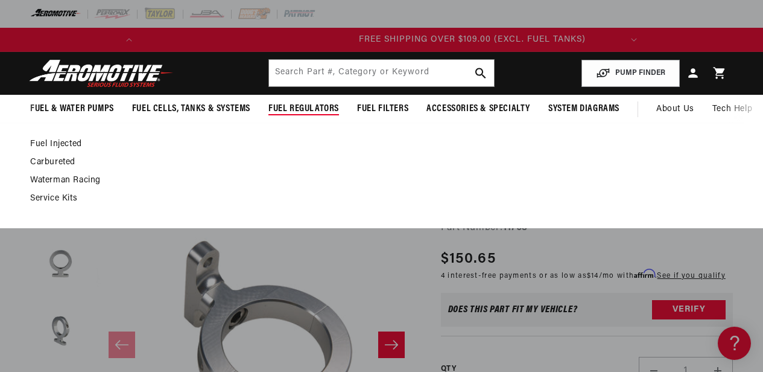
click at [76, 144] on link "Fuel Injected" at bounding box center [375, 144] width 691 height 11
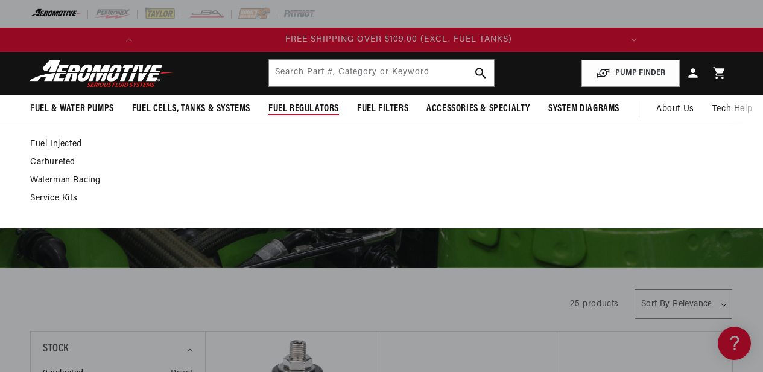
scroll to position [0, 477]
click at [54, 181] on link "Waterman Racing" at bounding box center [375, 180] width 691 height 11
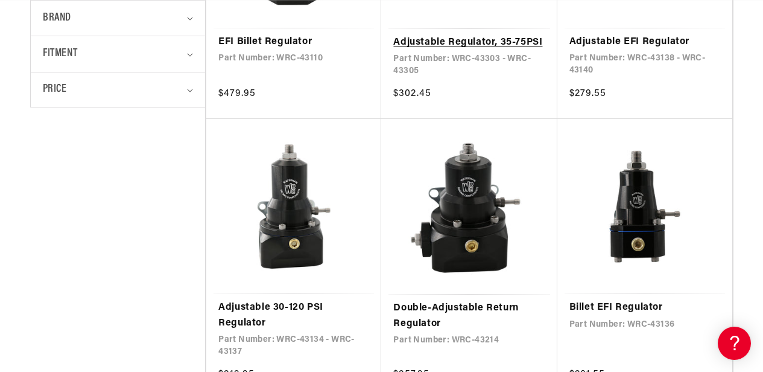
scroll to position [543, 0]
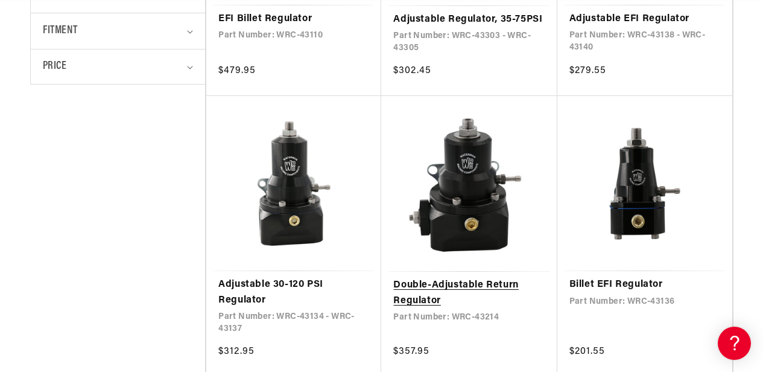
click at [472, 278] on link "Double-Adjustable Return Regulator" at bounding box center [468, 293] width 151 height 31
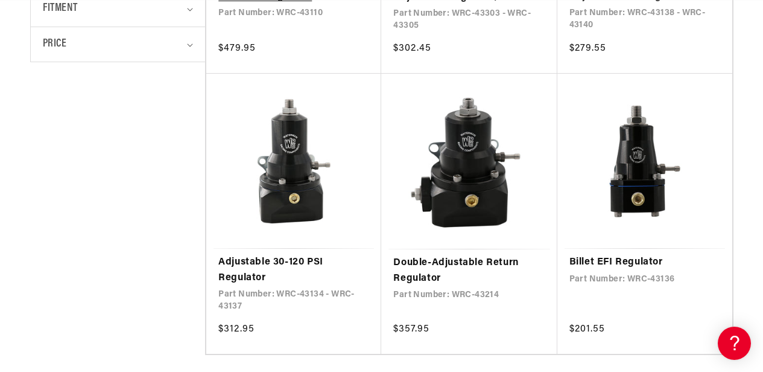
scroll to position [603, 0]
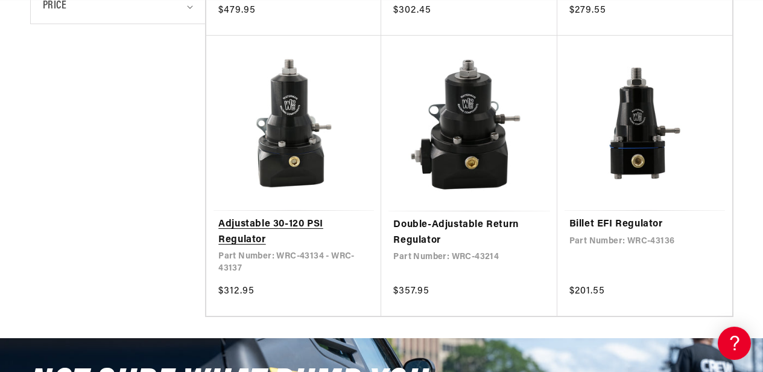
click at [263, 217] on link "Adjustable 30-120 PSI Regulator" at bounding box center [293, 232] width 151 height 31
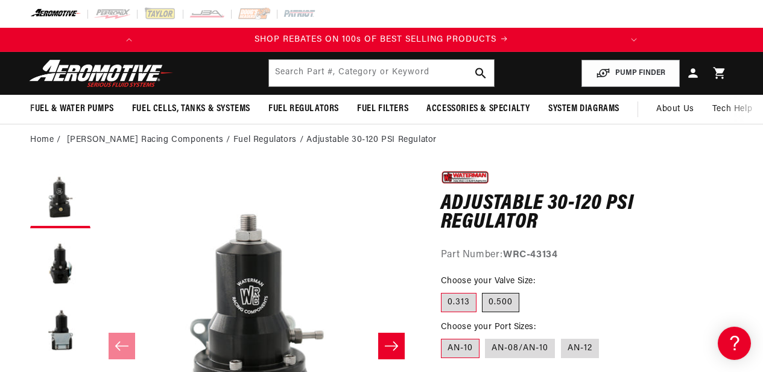
click at [503, 305] on label "0.500" at bounding box center [500, 302] width 37 height 19
click at [483, 291] on input "0.500" at bounding box center [483, 290] width 1 height 1
radio input "true"
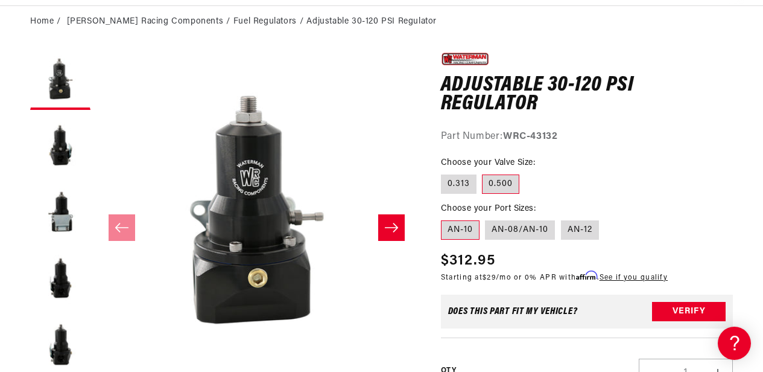
scroll to position [121, 0]
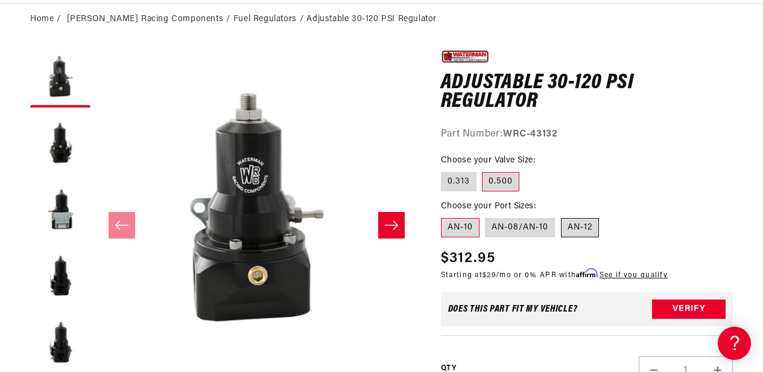
click at [584, 223] on label "AN-12" at bounding box center [580, 227] width 38 height 19
click at [562, 216] on input "AN-12" at bounding box center [561, 215] width 1 height 1
radio input "true"
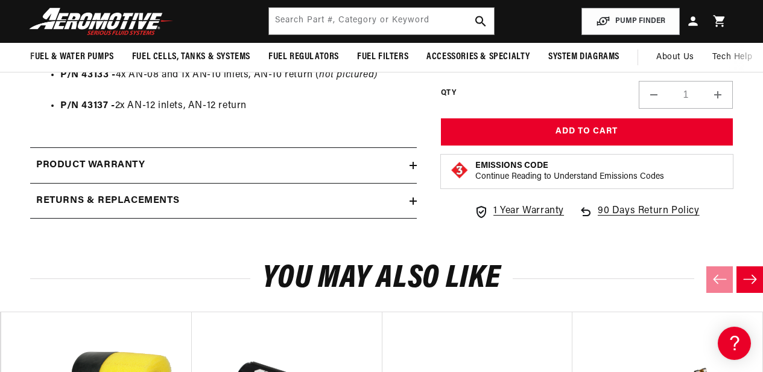
scroll to position [0, 477]
click at [415, 194] on summary "Returns & replacements" at bounding box center [223, 200] width 387 height 35
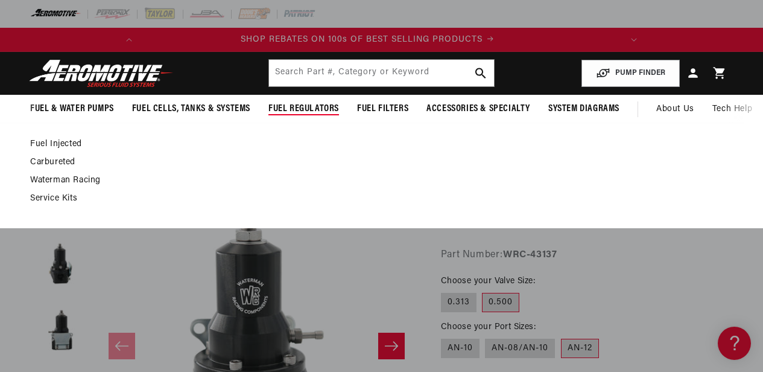
scroll to position [0, 0]
click at [36, 141] on link "Fuel Injected" at bounding box center [375, 144] width 691 height 11
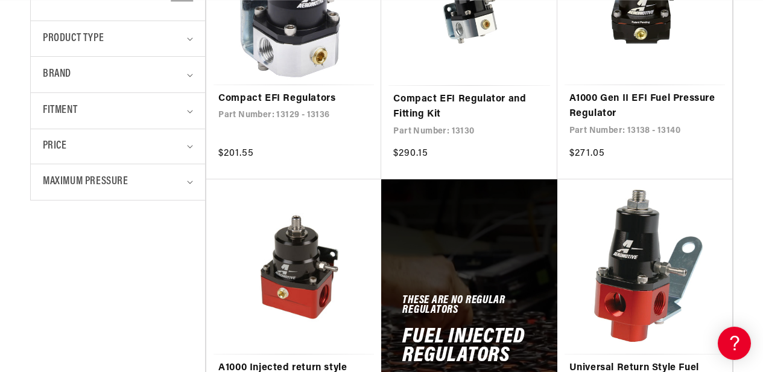
scroll to position [0, 477]
click at [190, 110] on icon "Fitment (0 selected)" at bounding box center [190, 112] width 6 height 4
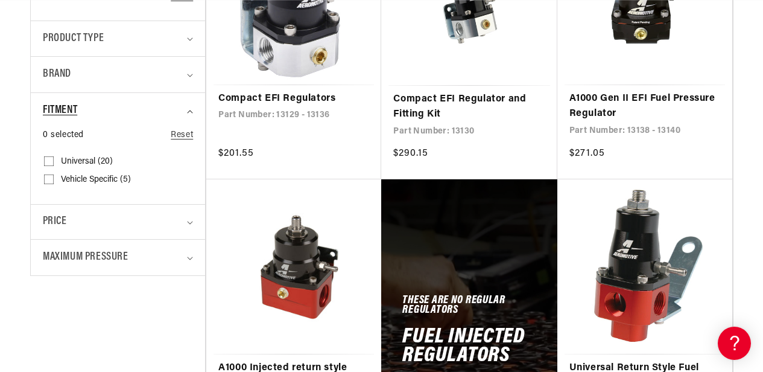
click at [190, 110] on icon "Fitment (0 selected)" at bounding box center [190, 112] width 6 height 4
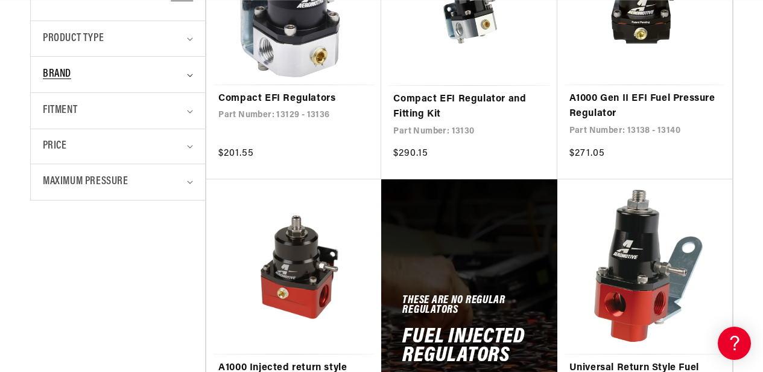
click at [187, 74] on summary "Brand" at bounding box center [118, 75] width 150 height 36
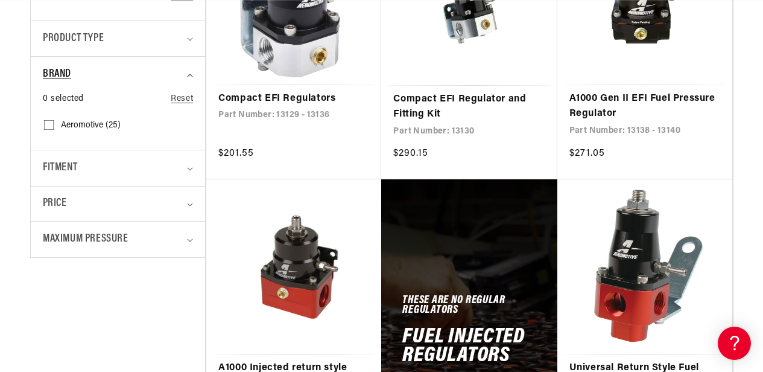
click at [187, 74] on summary "Brand" at bounding box center [118, 75] width 150 height 36
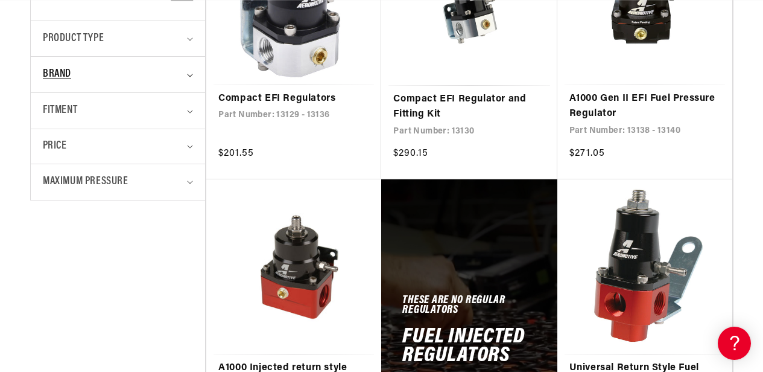
scroll to position [0, 28]
click at [188, 69] on summary "Brand" at bounding box center [118, 75] width 150 height 36
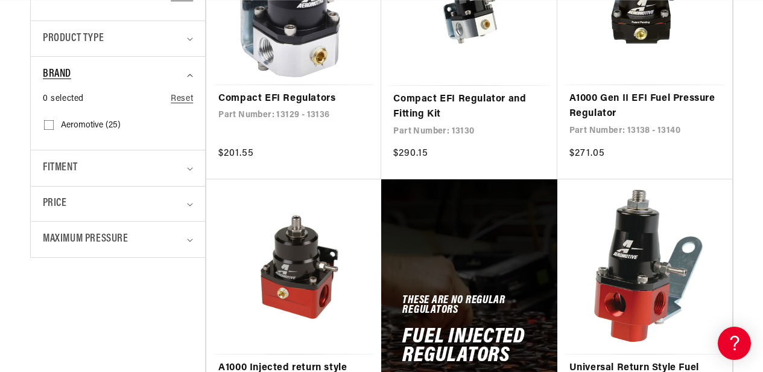
click at [188, 69] on summary "Brand" at bounding box center [118, 75] width 150 height 36
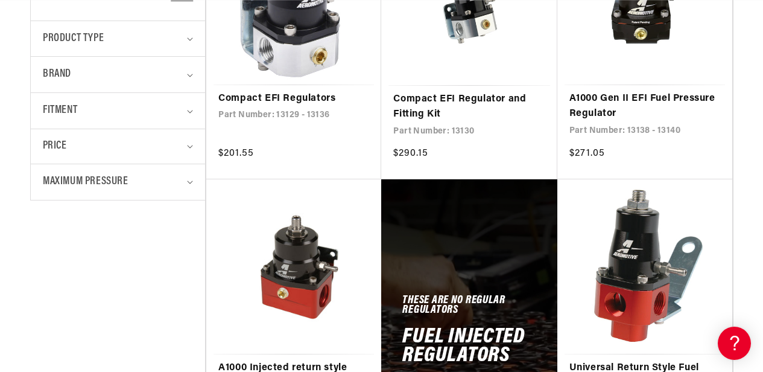
click at [197, 43] on details "Product type 0 selected Reset Product type Fuel Pressure Regulator (25) Fuel Pr…" at bounding box center [118, 39] width 174 height 36
click at [182, 42] on div "Product type" at bounding box center [113, 39] width 140 height 18
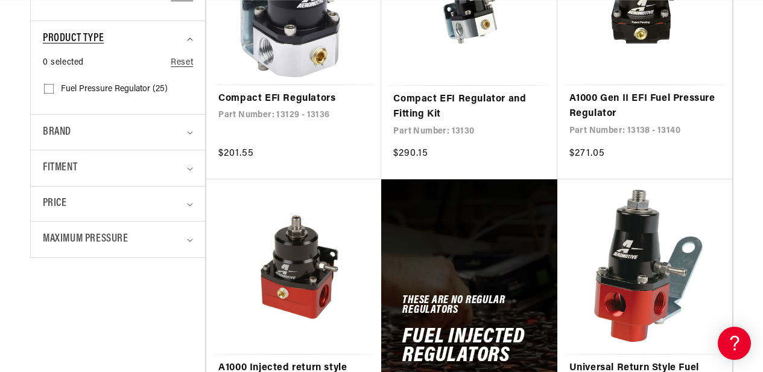
click at [182, 42] on div "Product type" at bounding box center [113, 39] width 140 height 18
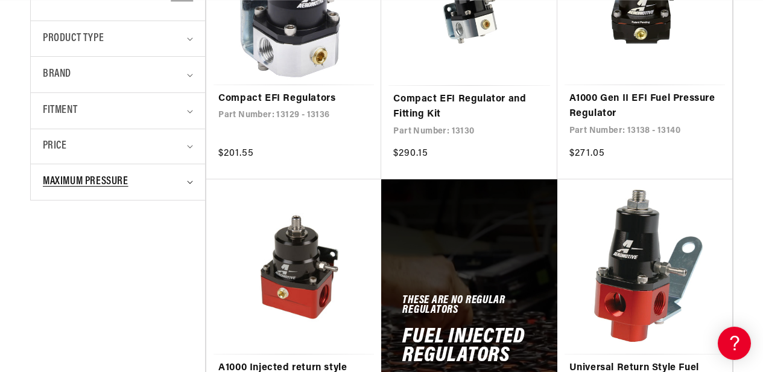
scroll to position [0, 477]
click at [192, 196] on summary "Maximum Pressure" at bounding box center [118, 182] width 150 height 36
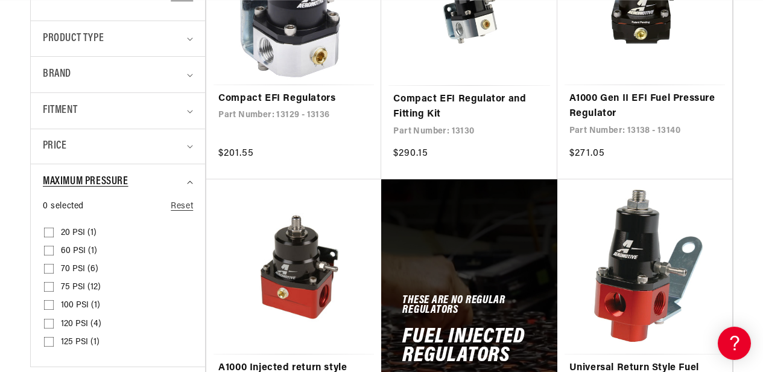
click at [192, 196] on summary "Maximum Pressure" at bounding box center [118, 182] width 150 height 36
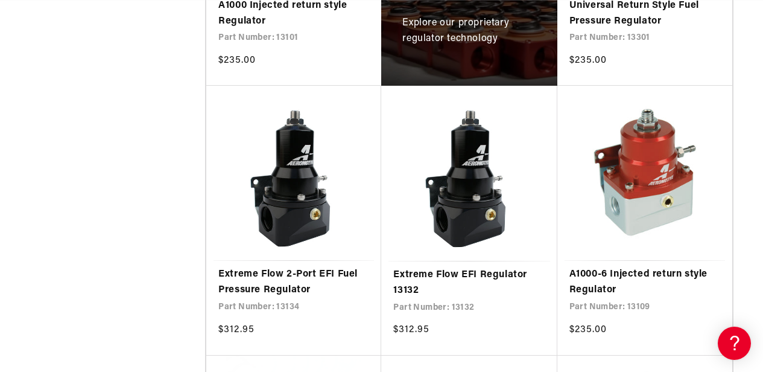
scroll to position [0, 0]
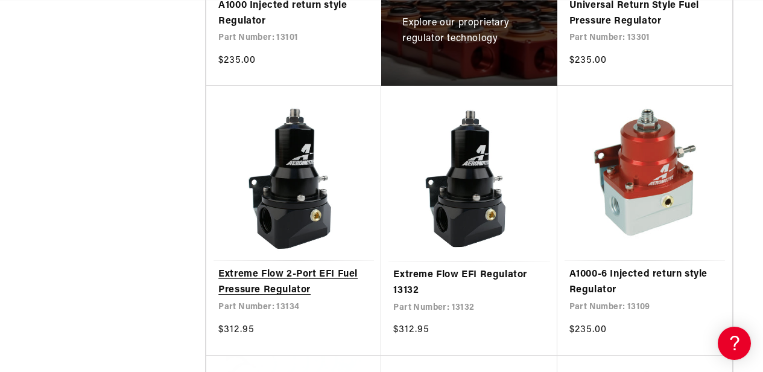
click at [293, 267] on link "Extreme Flow 2-Port EFI Fuel Pressure Regulator" at bounding box center [293, 282] width 151 height 31
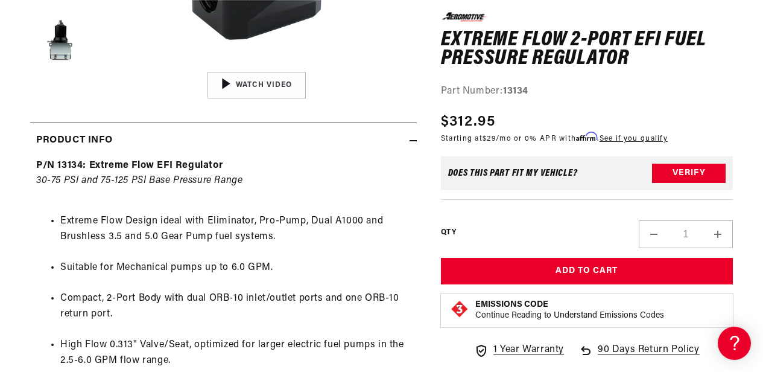
scroll to position [0, 477]
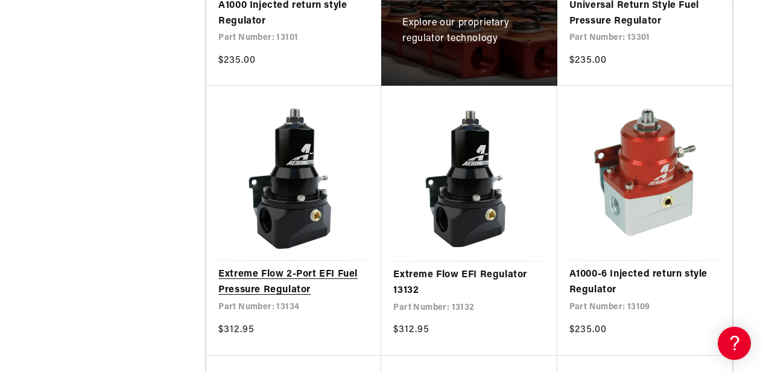
scroll to position [0, 477]
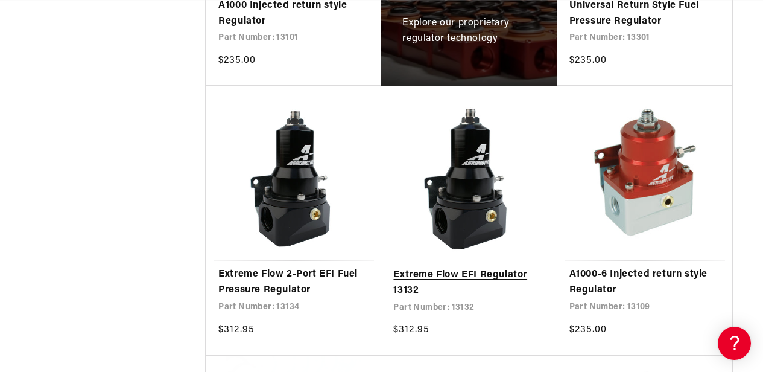
click at [460, 267] on link "Extreme Flow EFI Regulator 13132" at bounding box center [468, 282] width 151 height 31
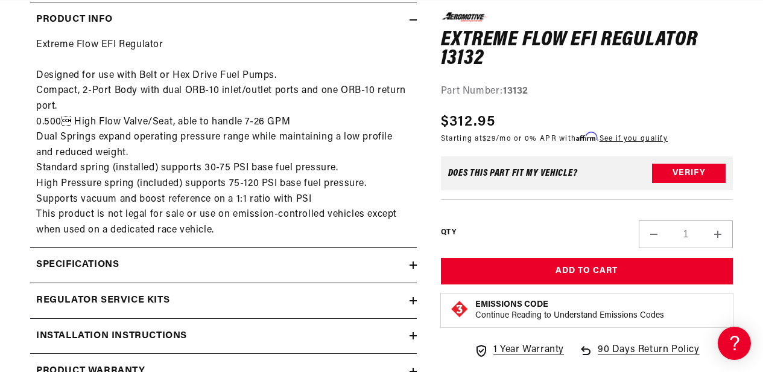
scroll to position [0, 477]
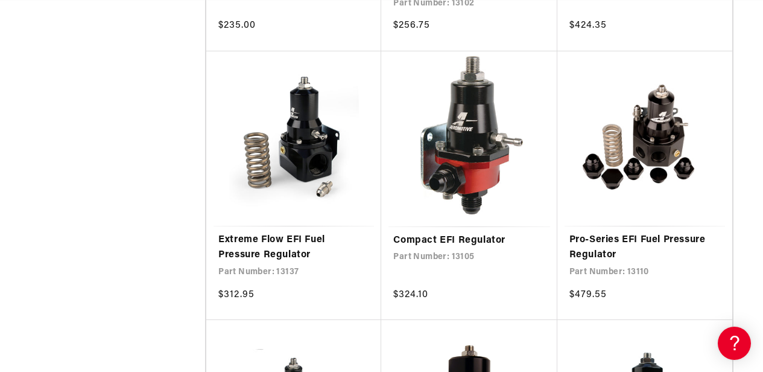
scroll to position [1388, 0]
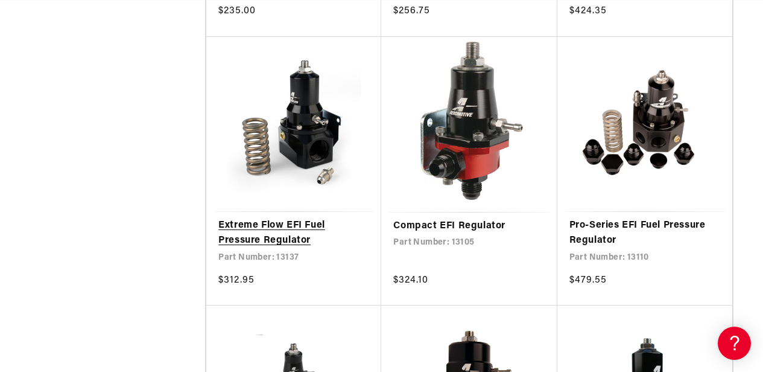
click at [276, 218] on link "Extreme Flow EFI Fuel Pressure Regulator" at bounding box center [293, 233] width 151 height 31
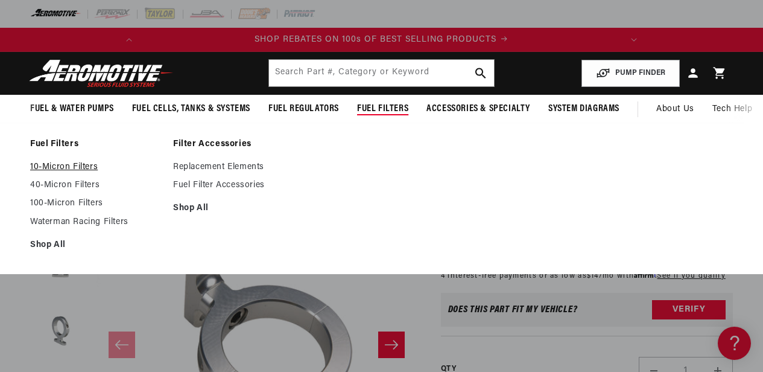
click at [43, 165] on link "10-Micron Filters" at bounding box center [95, 167] width 131 height 11
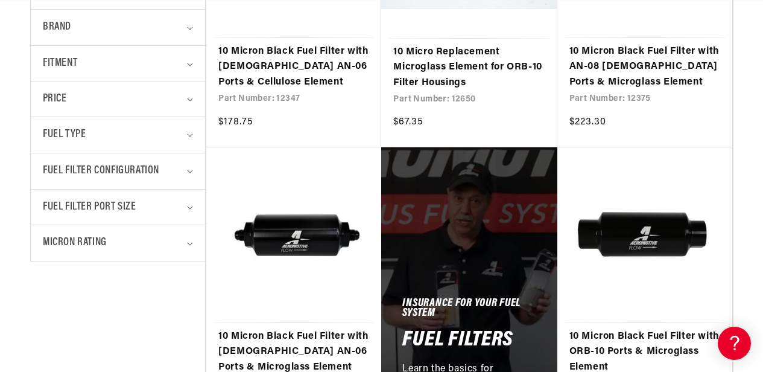
scroll to position [483, 0]
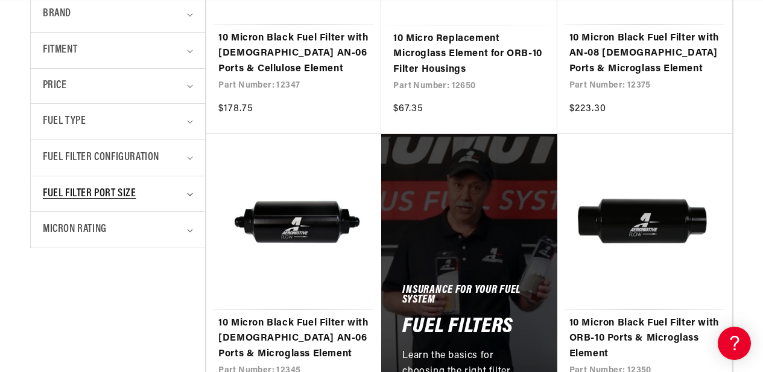
click at [182, 193] on div "Fuel Filter Port Size" at bounding box center [113, 194] width 140 height 18
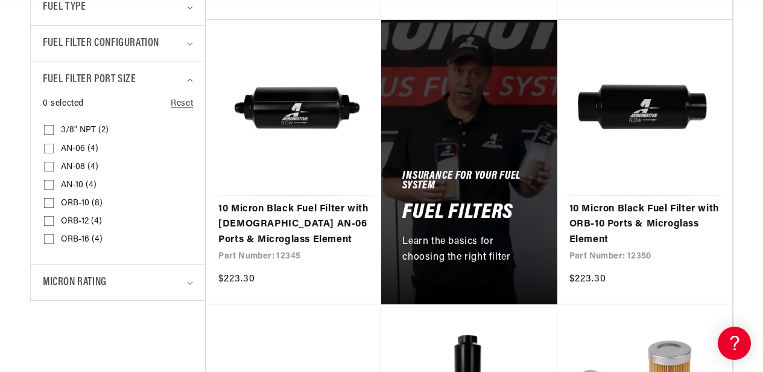
scroll to position [603, 0]
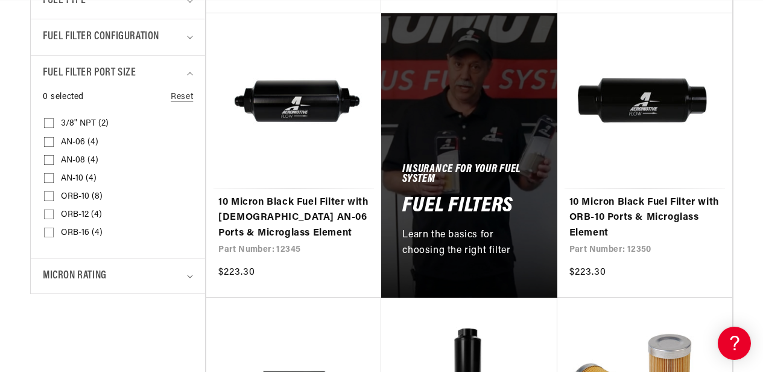
click at [66, 211] on span "ORB-12 (4)" at bounding box center [81, 214] width 41 height 11
click at [54, 212] on input "ORB-12 (4) ORB-12 (4 products)" at bounding box center [49, 217] width 10 height 10
checkbox input "true"
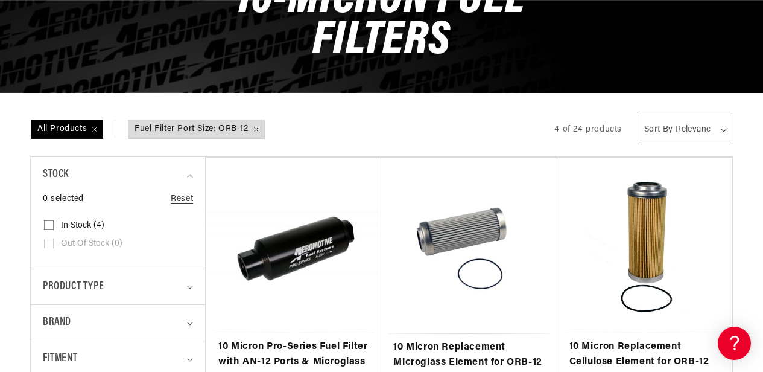
scroll to position [302, 0]
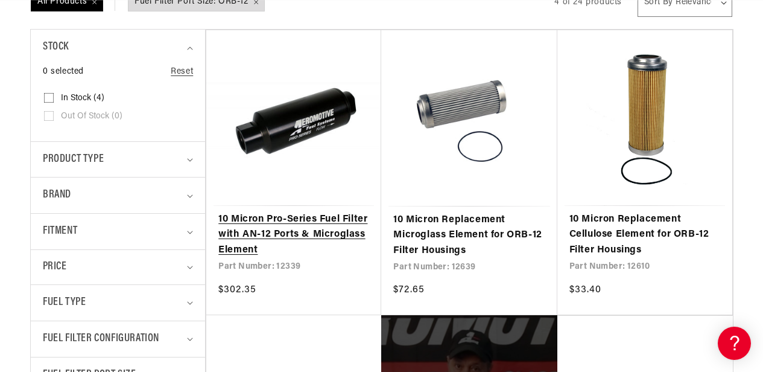
click at [265, 212] on link "10 Micron Pro-Series Fuel Filter with AN-12 Ports & Microglass Element" at bounding box center [293, 235] width 151 height 46
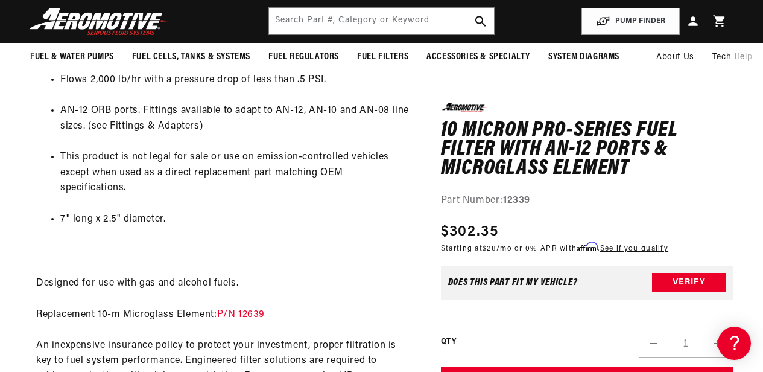
scroll to position [603, 0]
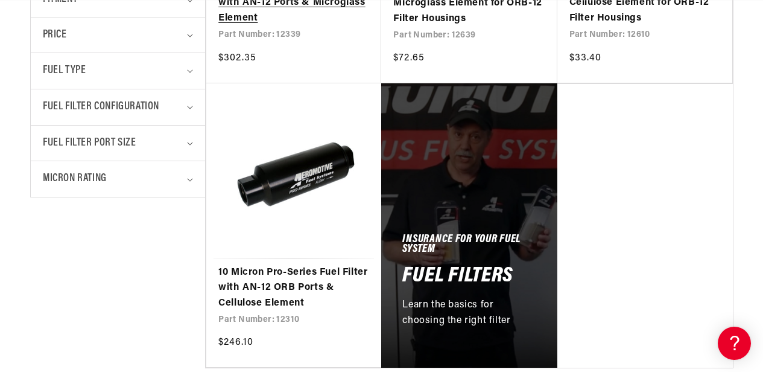
scroll to position [543, 0]
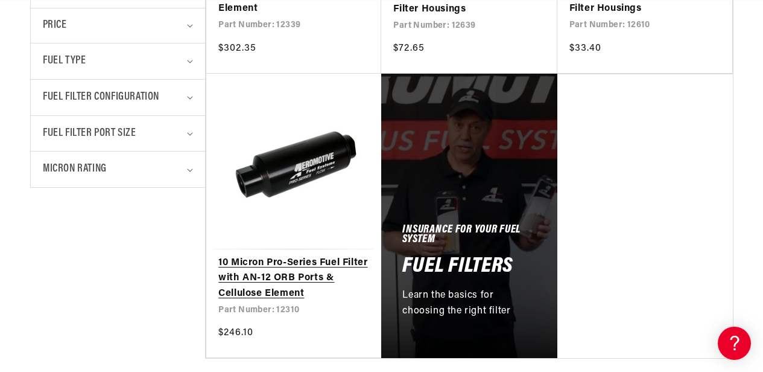
click at [313, 255] on link "10 Micron Pro-Series Fuel Filter with AN-12 ORB Ports & Cellulose Element" at bounding box center [293, 278] width 151 height 46
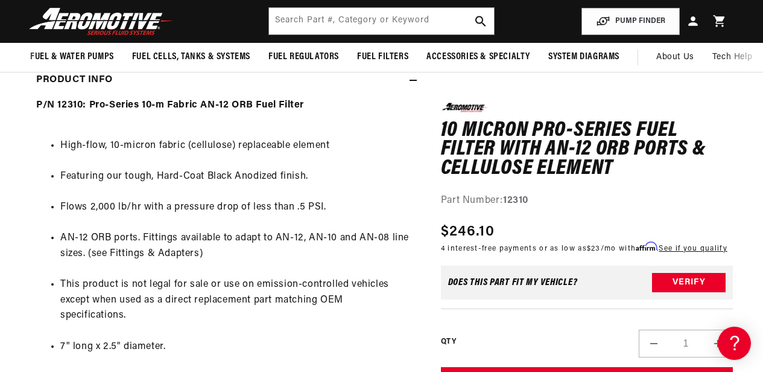
scroll to position [0, 477]
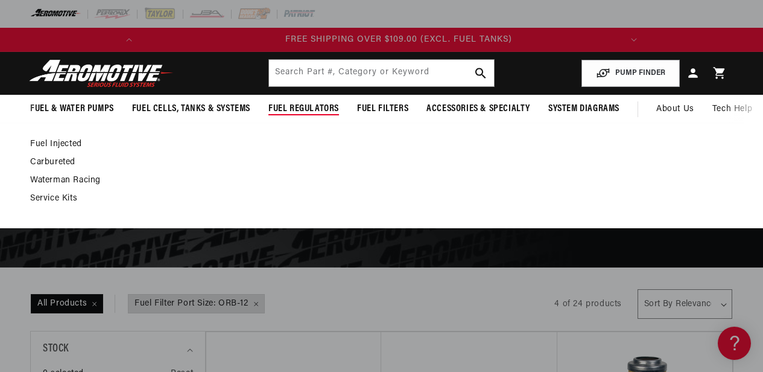
scroll to position [0, 477]
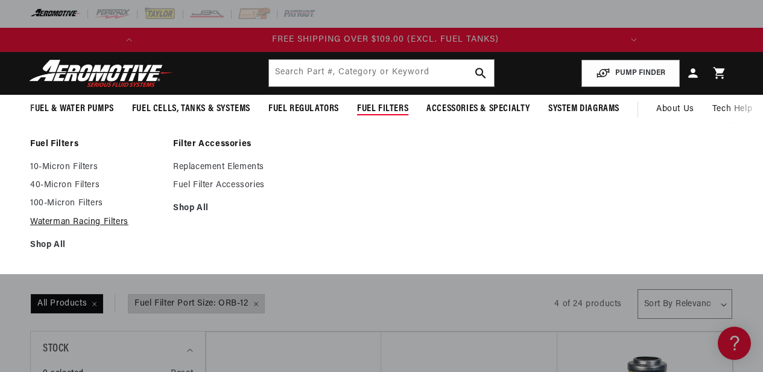
click at [72, 220] on link "Waterman Racing Filters" at bounding box center [95, 222] width 131 height 11
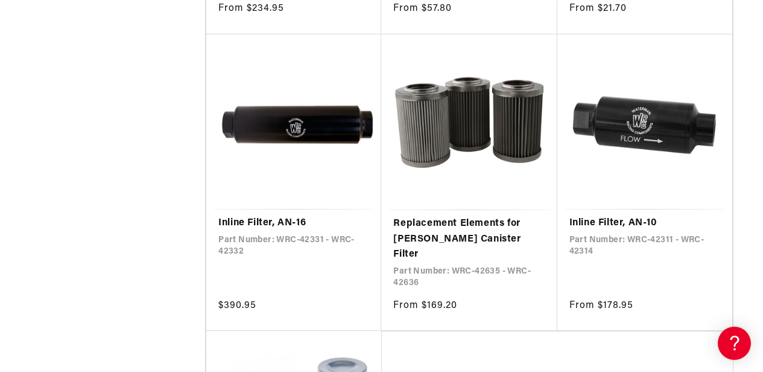
scroll to position [0, 477]
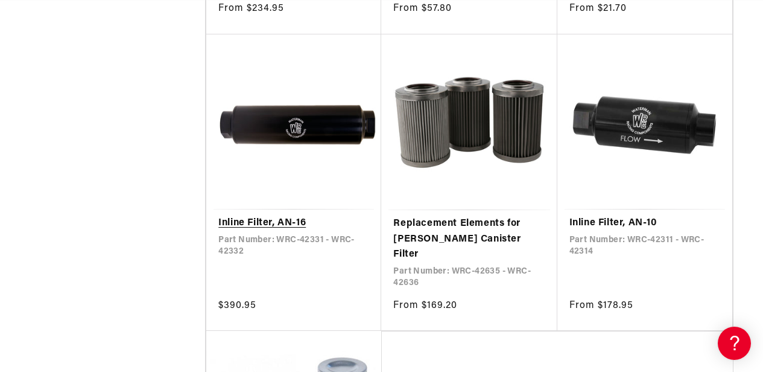
click at [324, 215] on link "Inline Filter, AN-16" at bounding box center [293, 223] width 151 height 16
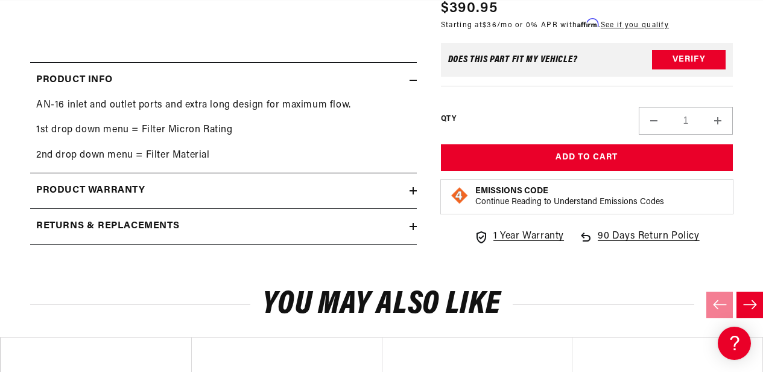
scroll to position [0, 477]
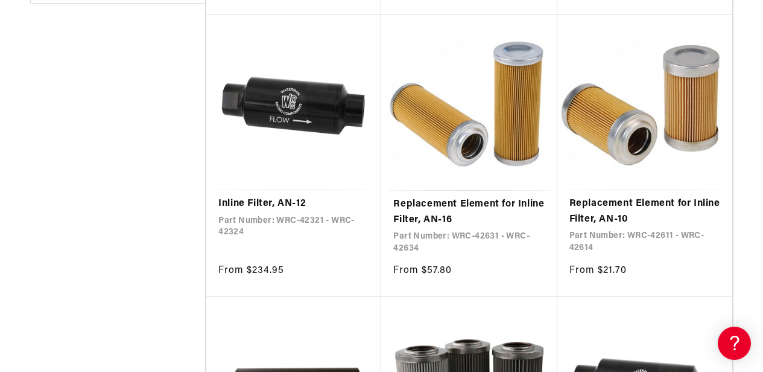
scroll to position [603, 0]
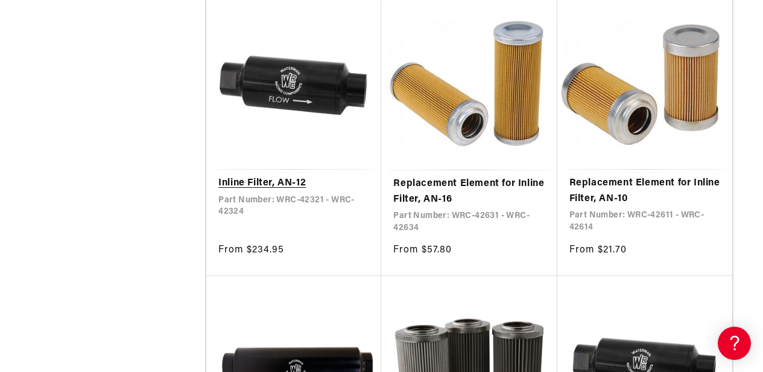
click at [272, 176] on link "Inline Filter, AN-12" at bounding box center [293, 184] width 151 height 16
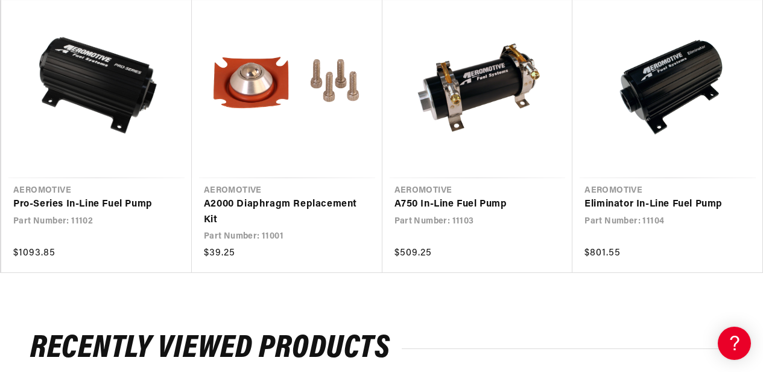
scroll to position [0, 448]
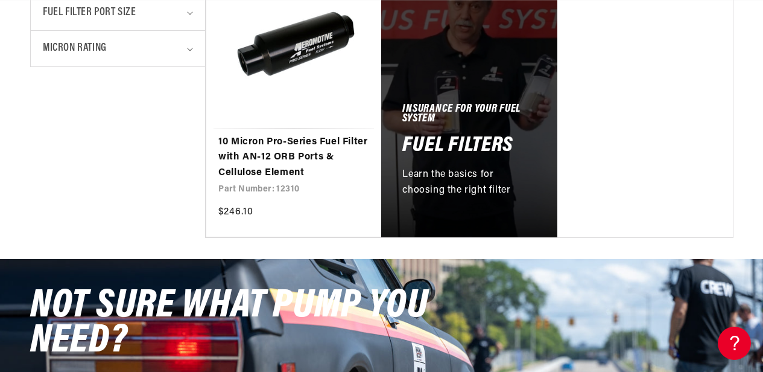
scroll to position [0, 477]
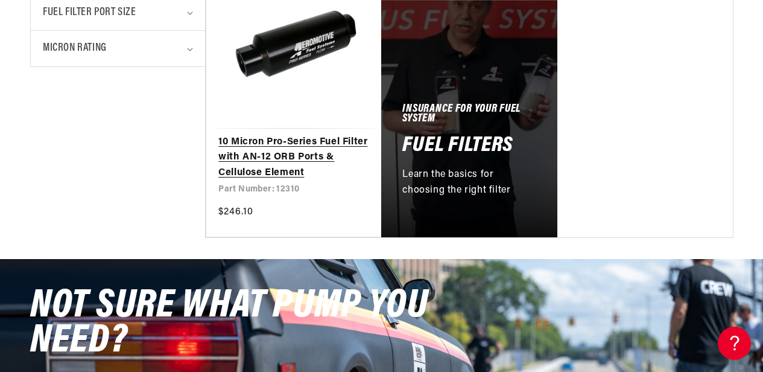
click at [264, 156] on link "10 Micron Pro-Series Fuel Filter with AN-12 ORB Ports & Cellulose Element" at bounding box center [293, 158] width 151 height 46
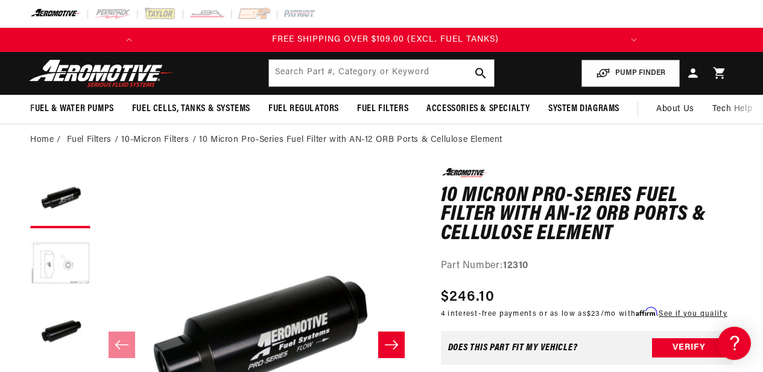
scroll to position [1, 0]
click at [75, 258] on button "Load image 2 in gallery view" at bounding box center [60, 264] width 60 height 60
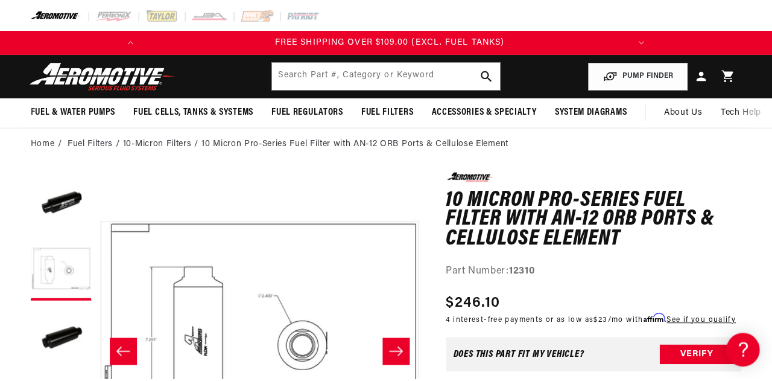
scroll to position [121, 0]
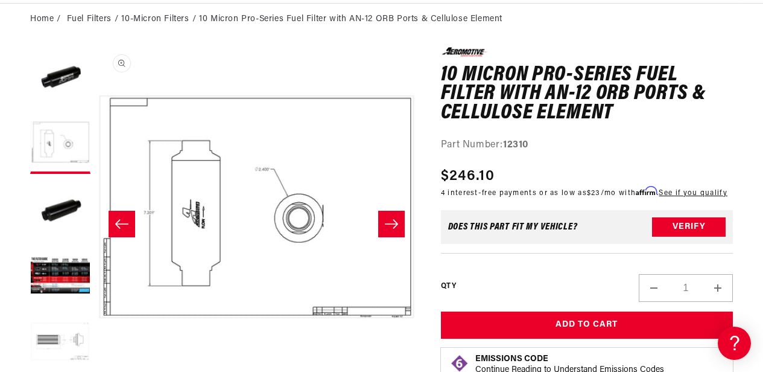
click at [97, 367] on button "Open media 2 in modal" at bounding box center [97, 367] width 0 height 0
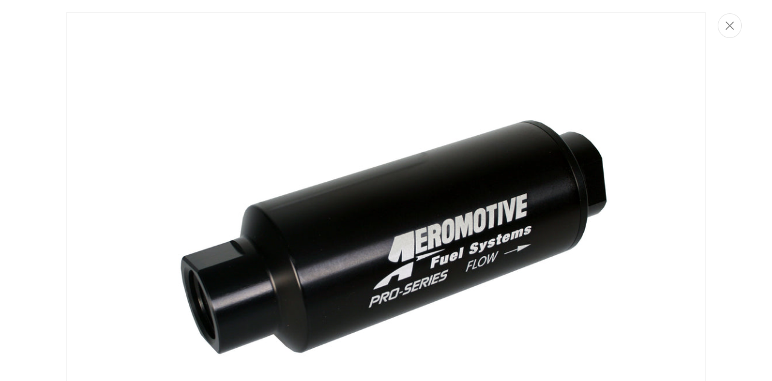
scroll to position [0, 0]
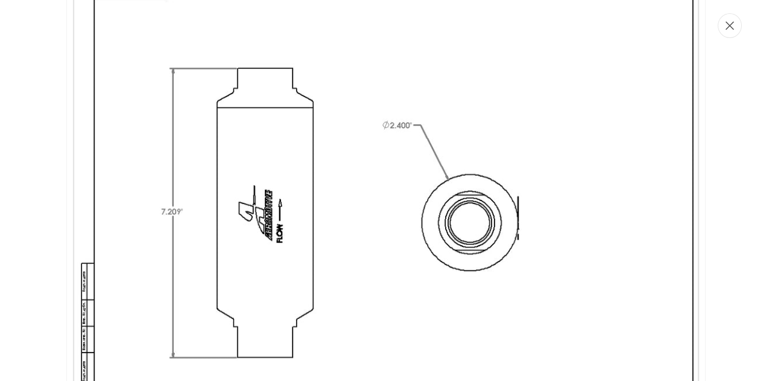
click at [728, 32] on button "Close" at bounding box center [730, 25] width 24 height 25
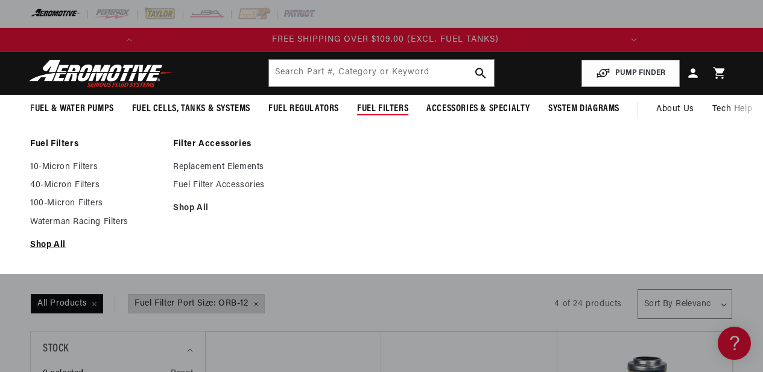
click at [45, 241] on link "Shop All" at bounding box center [95, 245] width 131 height 11
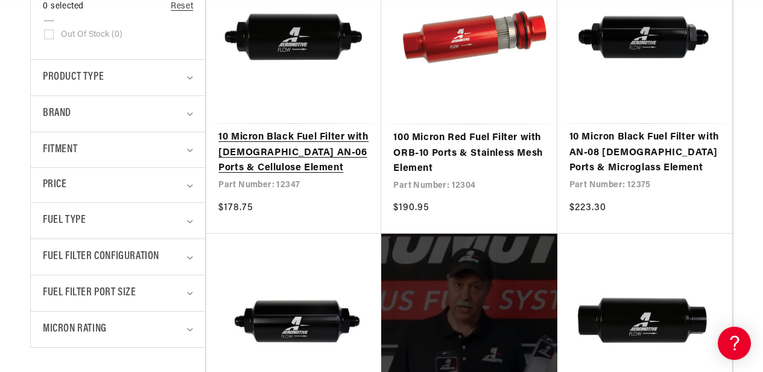
scroll to position [362, 0]
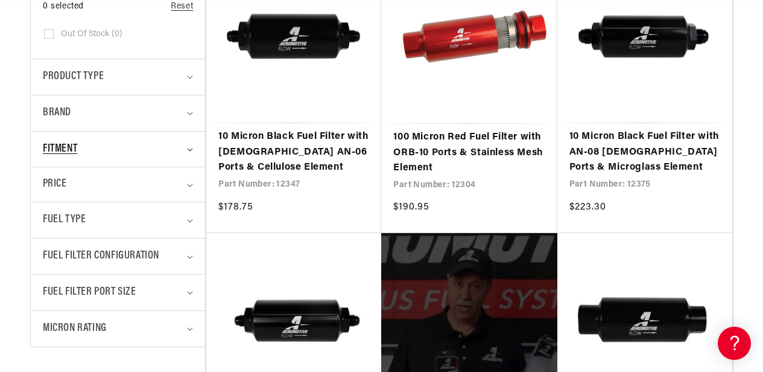
click at [117, 152] on div "Fitment" at bounding box center [113, 150] width 140 height 18
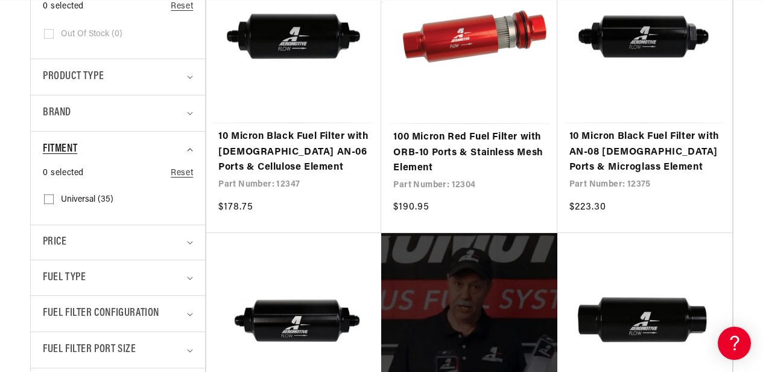
click at [117, 152] on div "Fitment" at bounding box center [113, 150] width 140 height 18
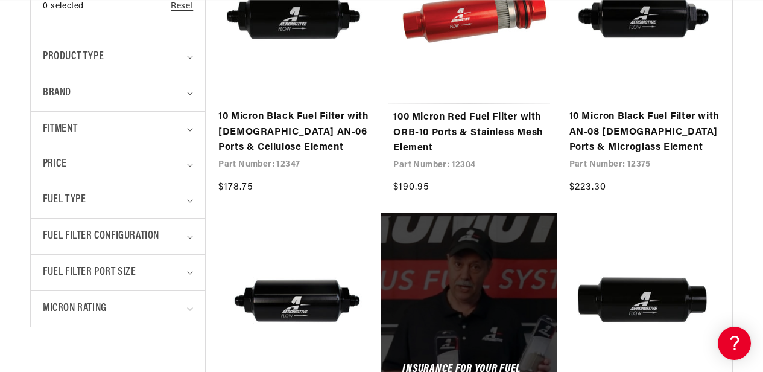
scroll to position [483, 0]
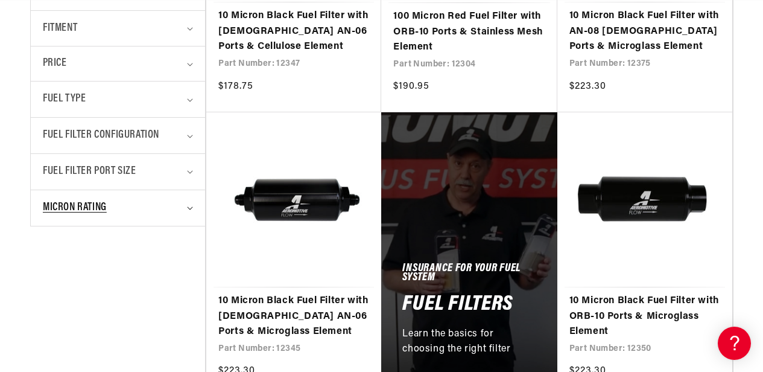
click at [114, 205] on div "Micron Rating" at bounding box center [113, 208] width 140 height 18
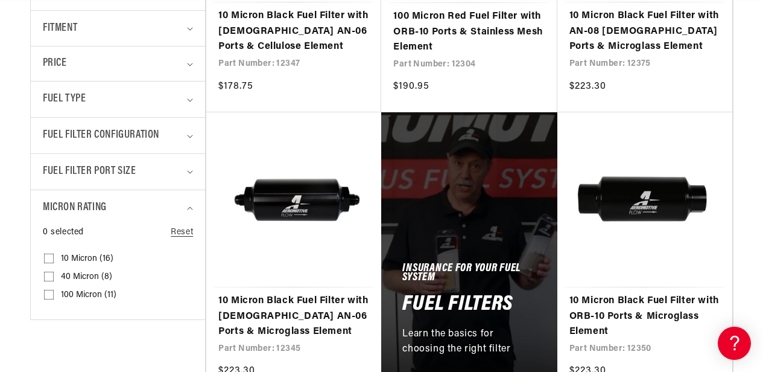
click at [74, 258] on span "10 Micron (16)" at bounding box center [87, 258] width 53 height 11
click at [54, 258] on input "10 Micron (16) 10 Micron (16 products)" at bounding box center [49, 261] width 10 height 10
checkbox input "true"
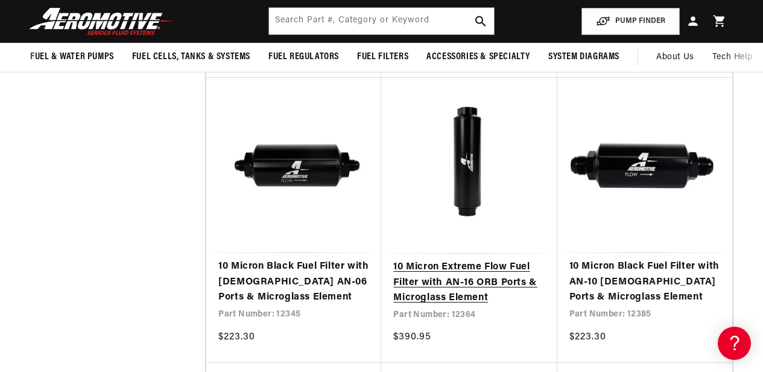
click at [495, 259] on link "10 Micron Extreme Flow Fuel Filter with AN-16 ORB Ports & Microglass Element" at bounding box center [468, 282] width 151 height 46
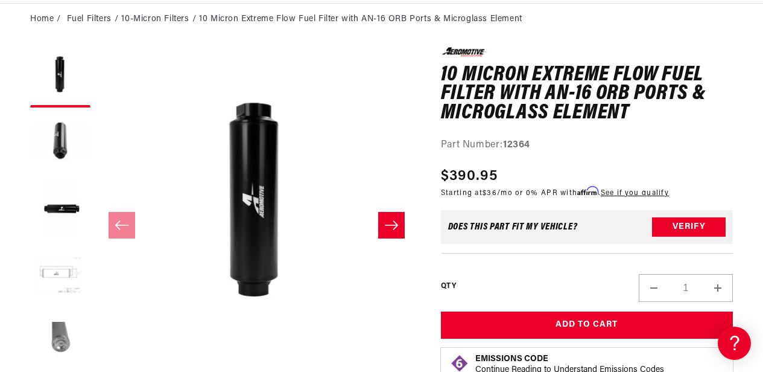
click at [56, 271] on button "Load image 4 in gallery view" at bounding box center [60, 276] width 60 height 60
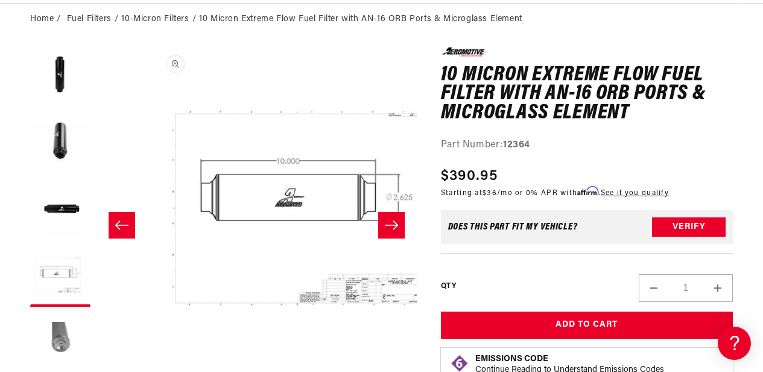
scroll to position [0, 961]
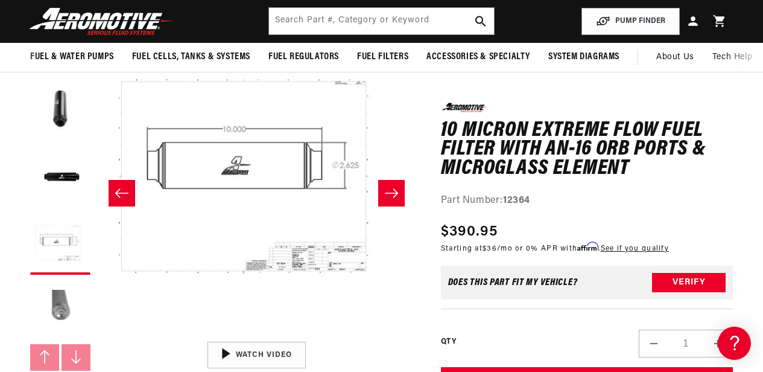
scroll to position [0, 0]
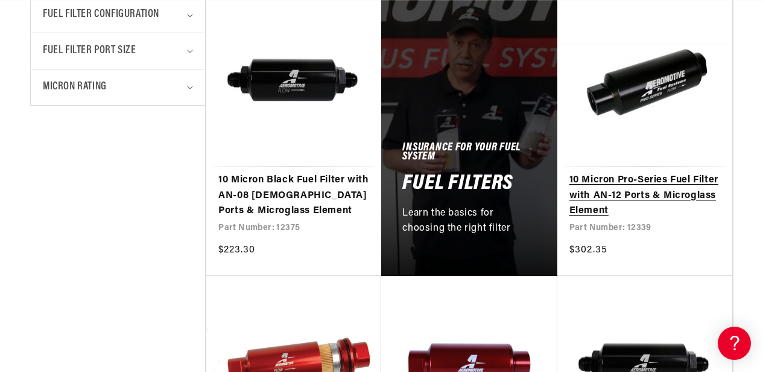
click at [629, 173] on link "10 Micron Pro-Series Fuel Filter with AN-12 Ports & Microglass Element" at bounding box center [645, 196] width 151 height 46
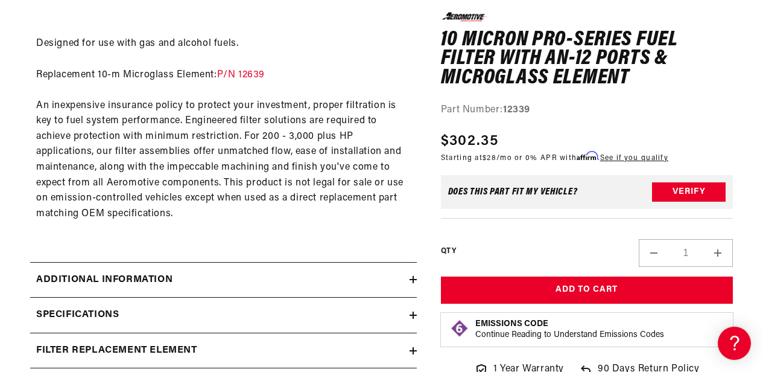
scroll to position [905, 0]
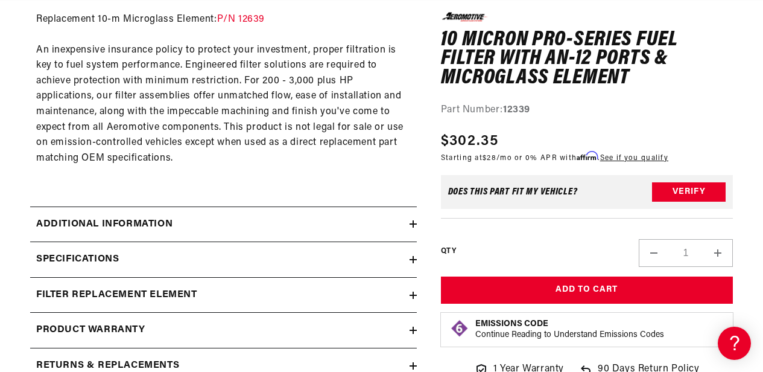
click at [401, 249] on summary "Specifications" at bounding box center [223, 259] width 387 height 35
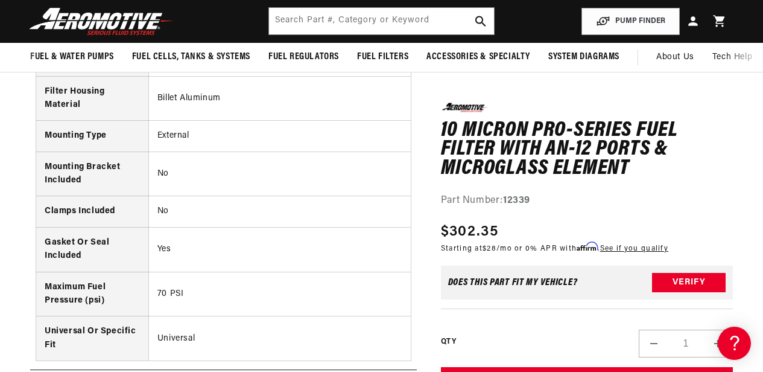
scroll to position [0, 0]
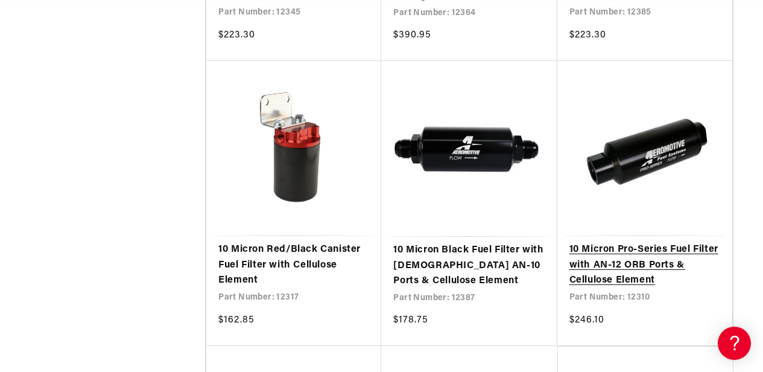
click at [613, 242] on link "10 Micron Pro-Series Fuel Filter with AN-12 ORB Ports & Cellulose Element" at bounding box center [645, 265] width 151 height 46
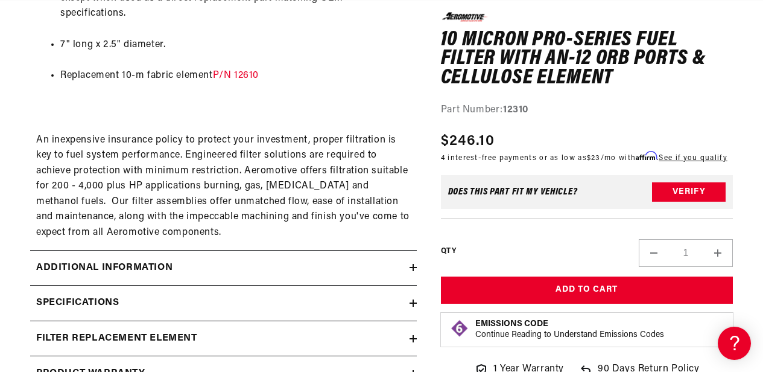
scroll to position [845, 0]
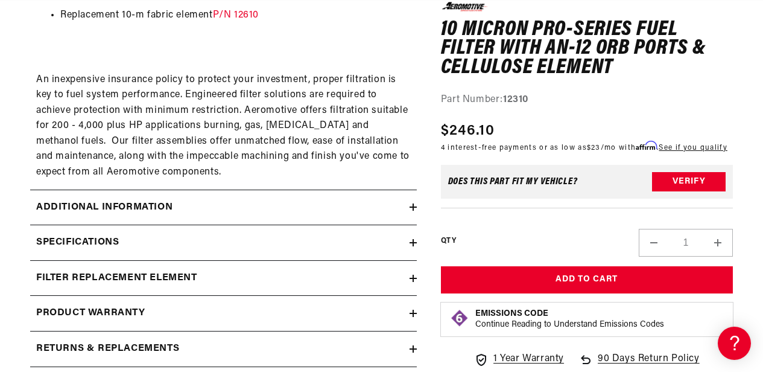
click at [369, 200] on div "Additional information" at bounding box center [220, 208] width 380 height 16
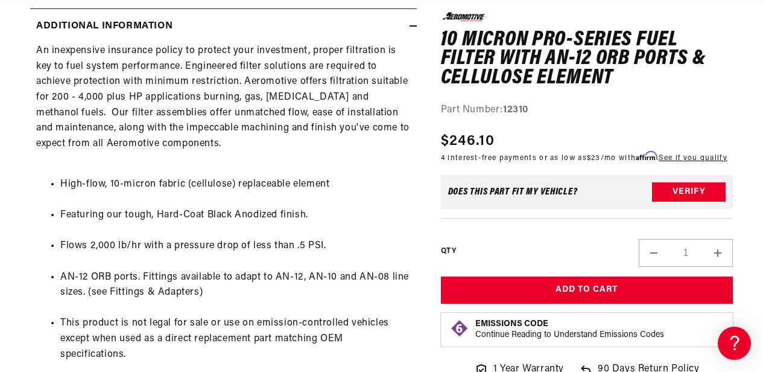
scroll to position [0, 0]
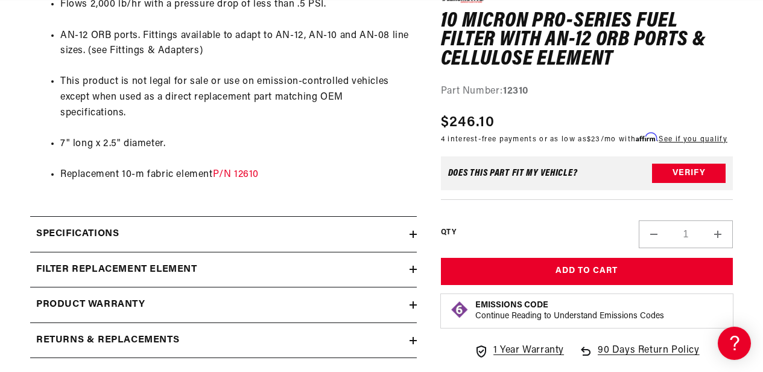
click at [363, 226] on div "Specifications" at bounding box center [220, 234] width 380 height 16
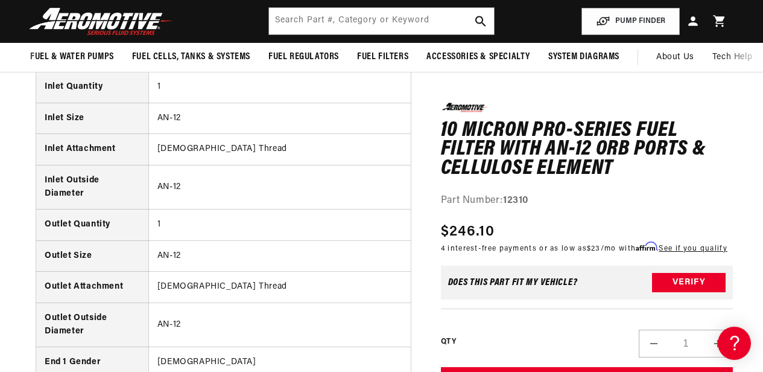
scroll to position [0, 464]
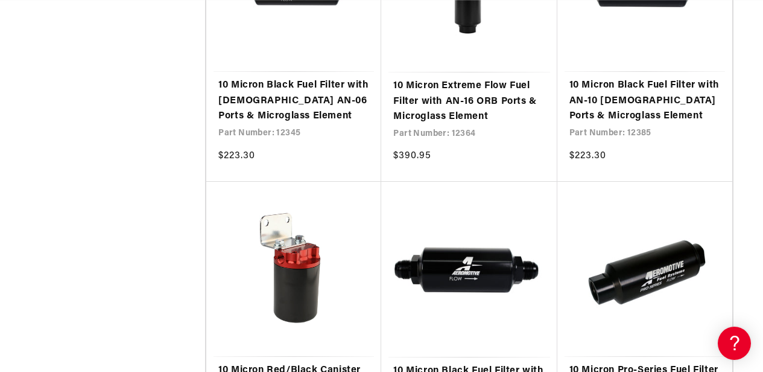
scroll to position [1569, 0]
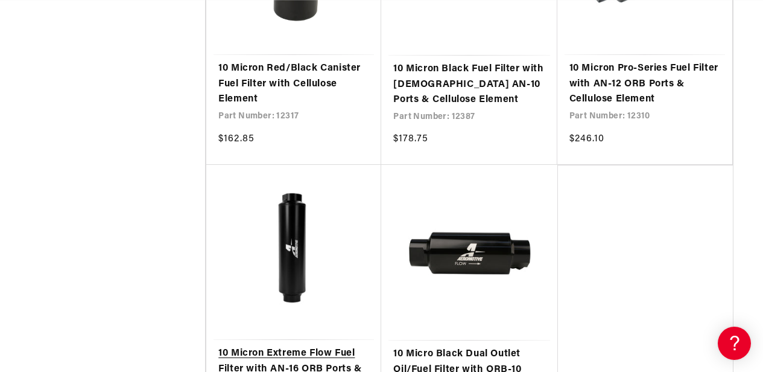
click at [325, 346] on link "10 Micron Extreme Flow Fuel Filter with AN-16 ORB Ports & Cellulose Element" at bounding box center [293, 369] width 151 height 46
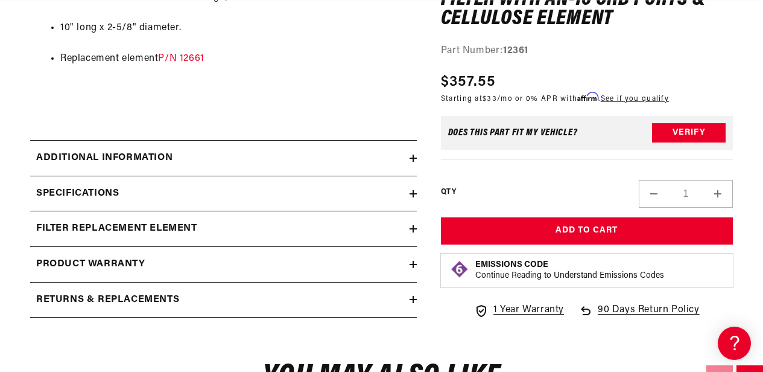
scroll to position [966, 0]
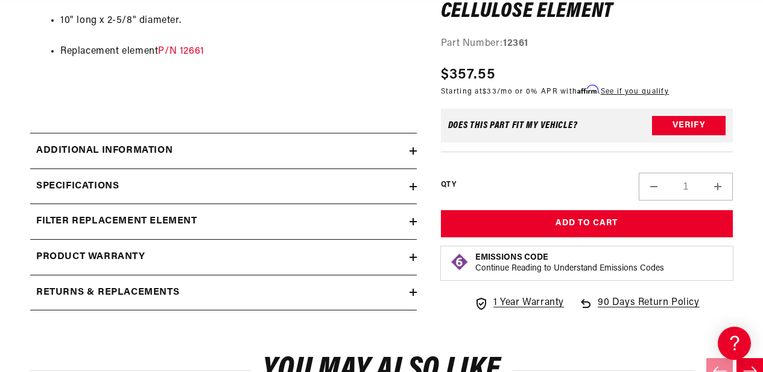
click at [405, 181] on div "Specifications" at bounding box center [220, 187] width 380 height 16
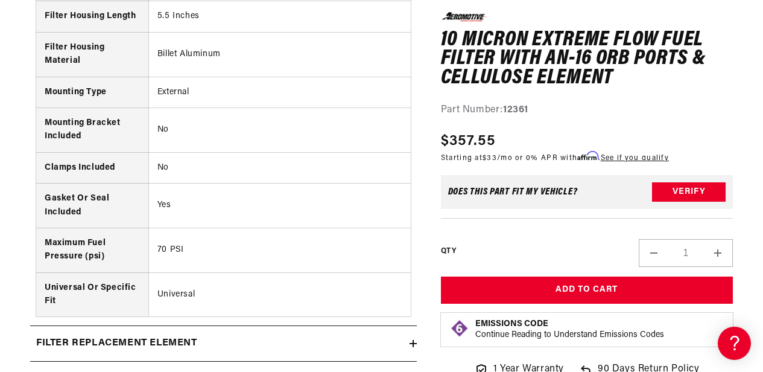
scroll to position [0, 390]
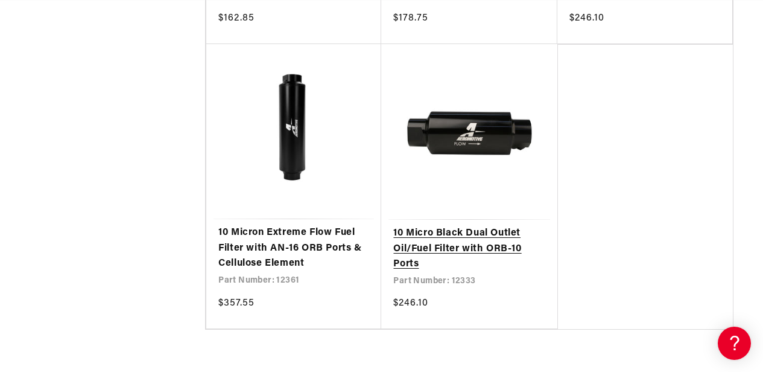
scroll to position [0, 119]
click at [477, 226] on link "10 Micro Black Dual Outlet Oil/Fuel Filter with ORB-10 Ports" at bounding box center [468, 249] width 151 height 46
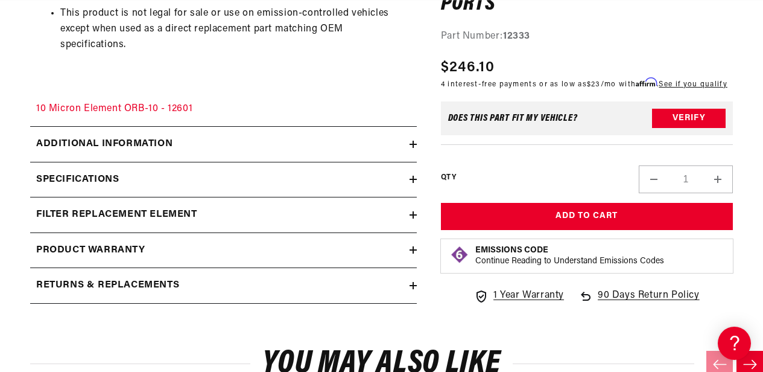
click at [413, 179] on icon at bounding box center [413, 179] width 7 height 0
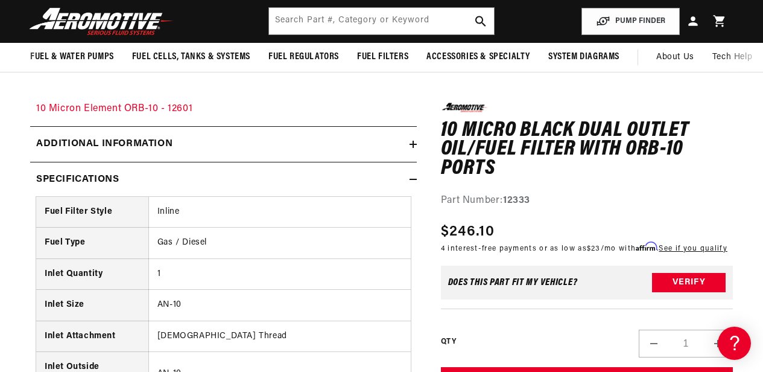
scroll to position [0, 477]
